Goal: Transaction & Acquisition: Purchase product/service

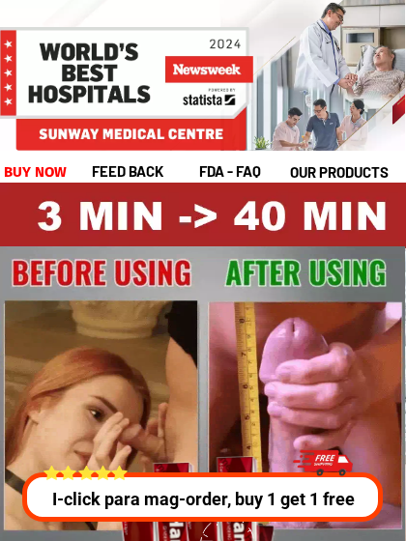
click at [104, 21] on div at bounding box center [161, 75] width 487 height 153
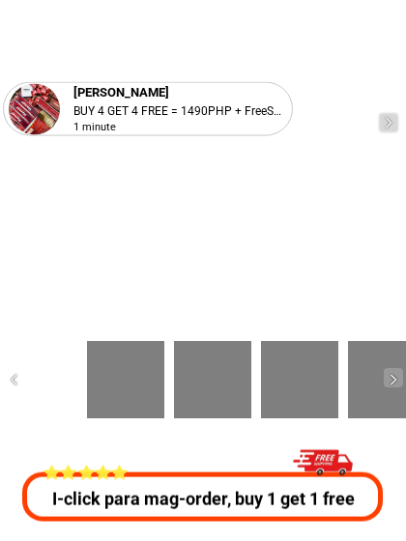
scroll to position [12964, 0]
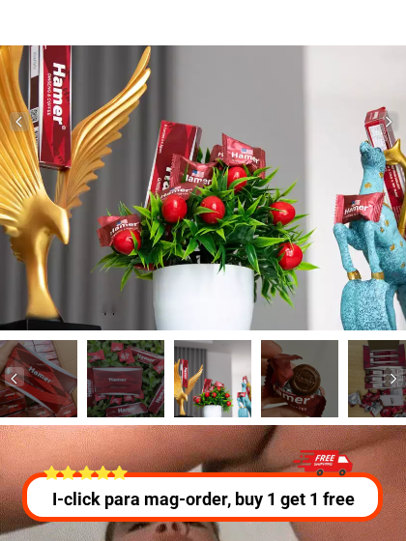
click at [277, 203] on div at bounding box center [204, 122] width 408 height 416
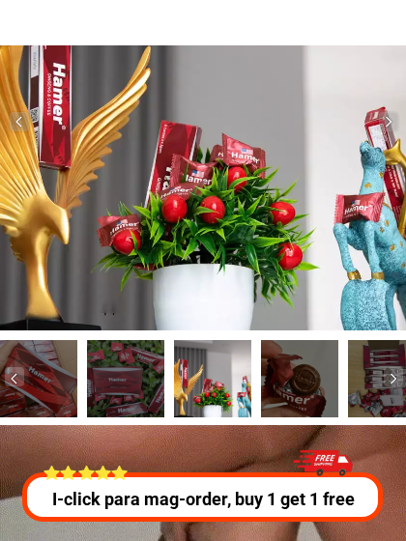
scroll to position [0, 0]
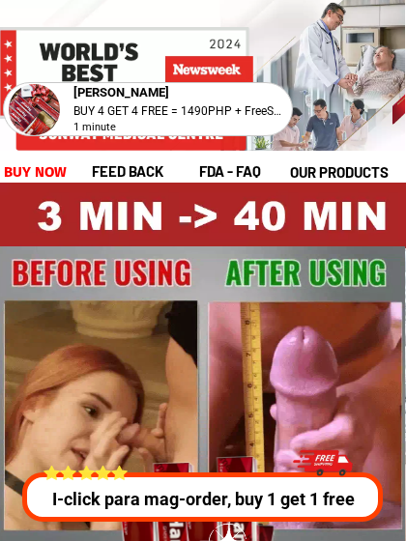
click at [177, 9] on div at bounding box center [161, 75] width 487 height 153
